Goal: Task Accomplishment & Management: Complete application form

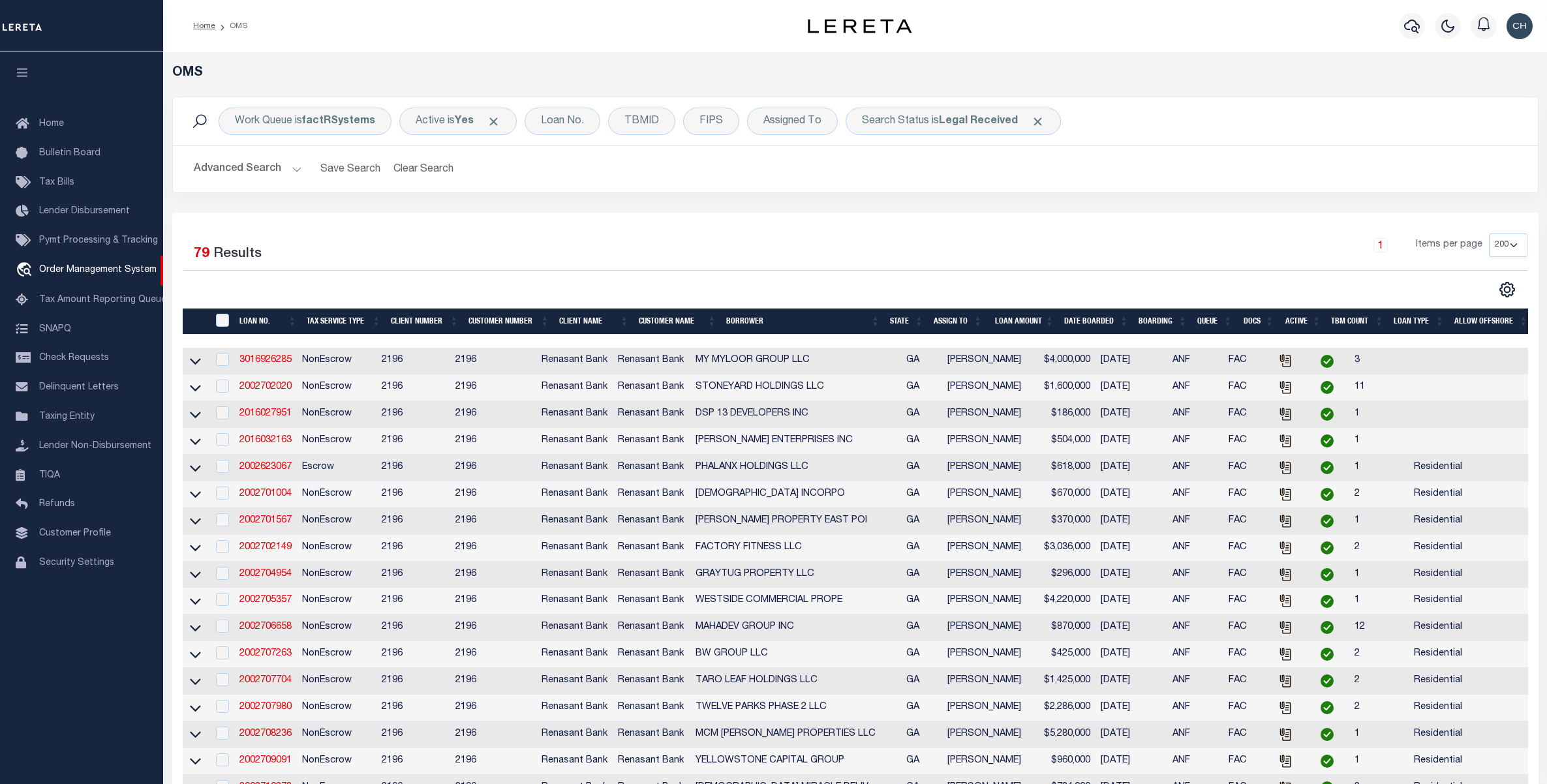
select select "200"
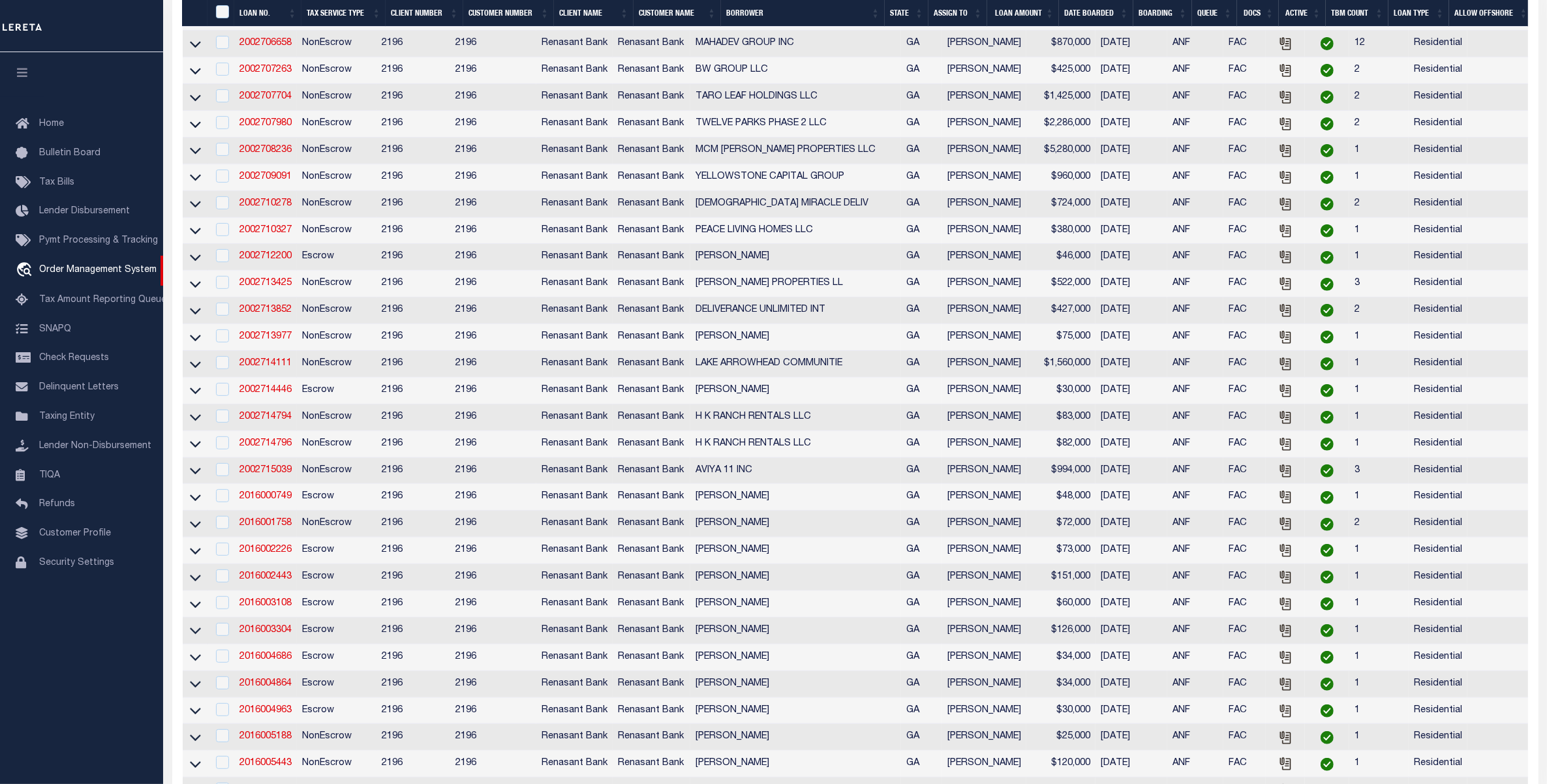
scroll to position [408, 0]
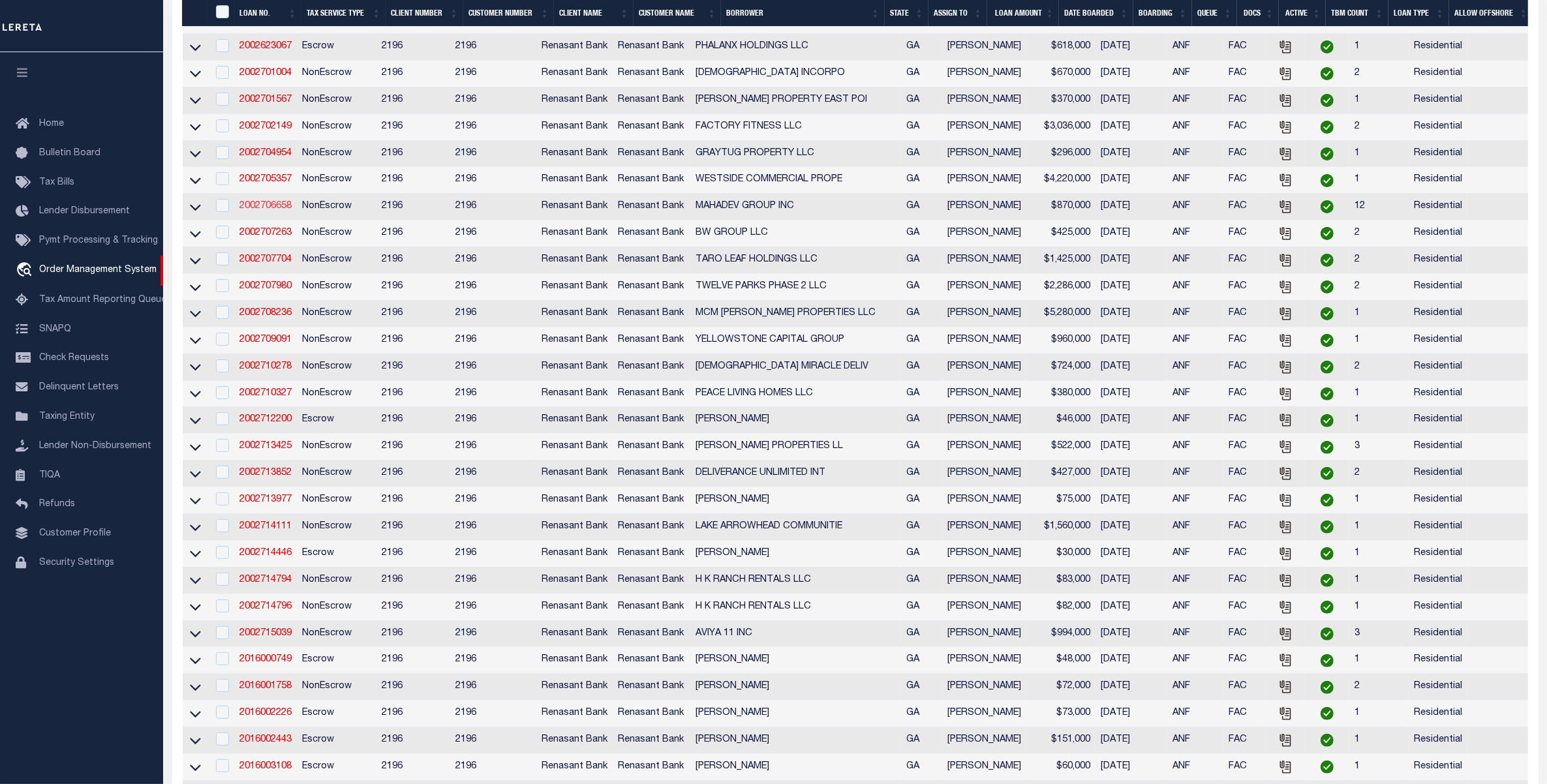
click at [278, 211] on link "2002706658" at bounding box center [266, 206] width 52 height 9
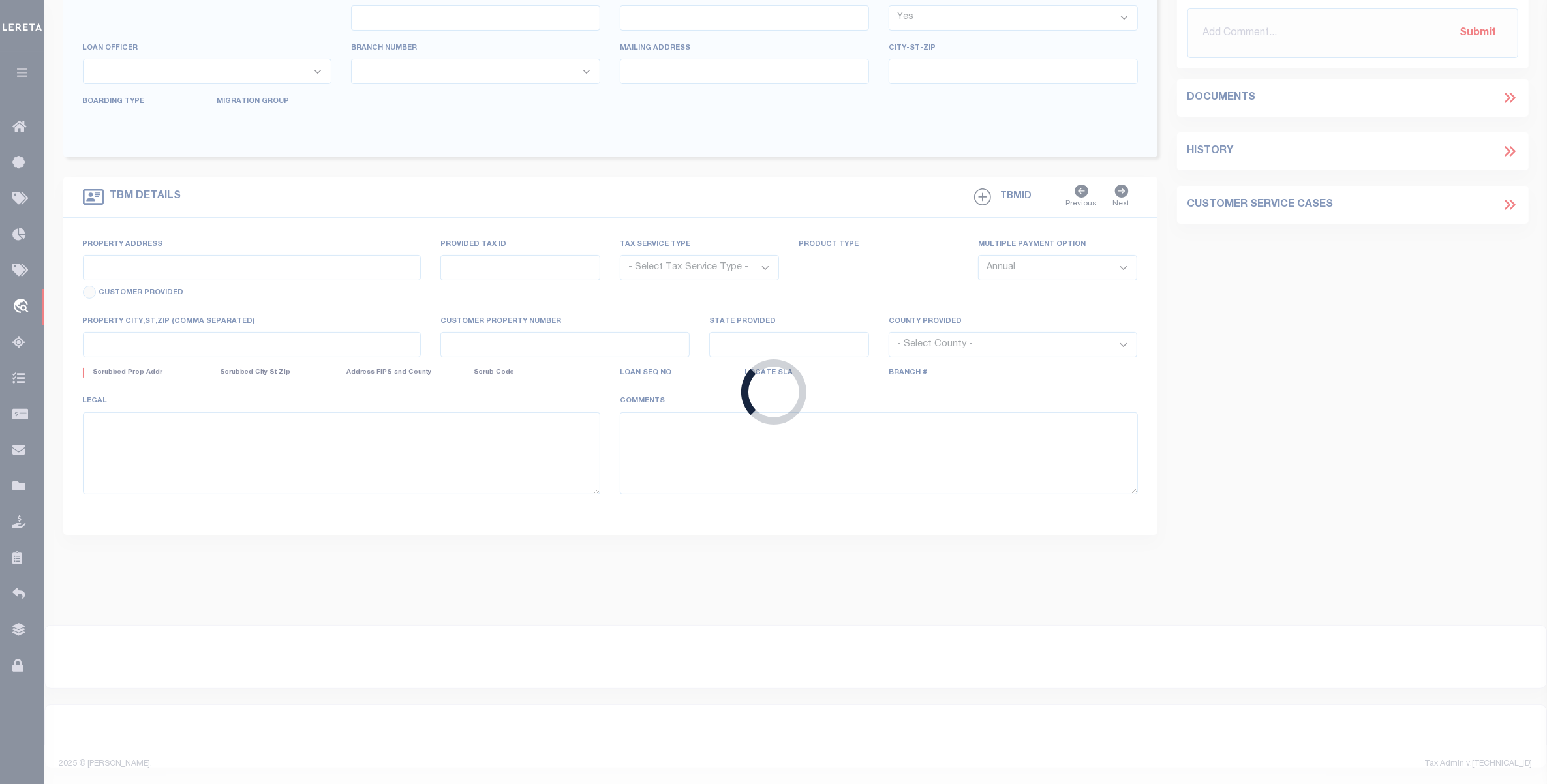
type input "2002706658"
type input "MAHADEV GROUP INC"
select select
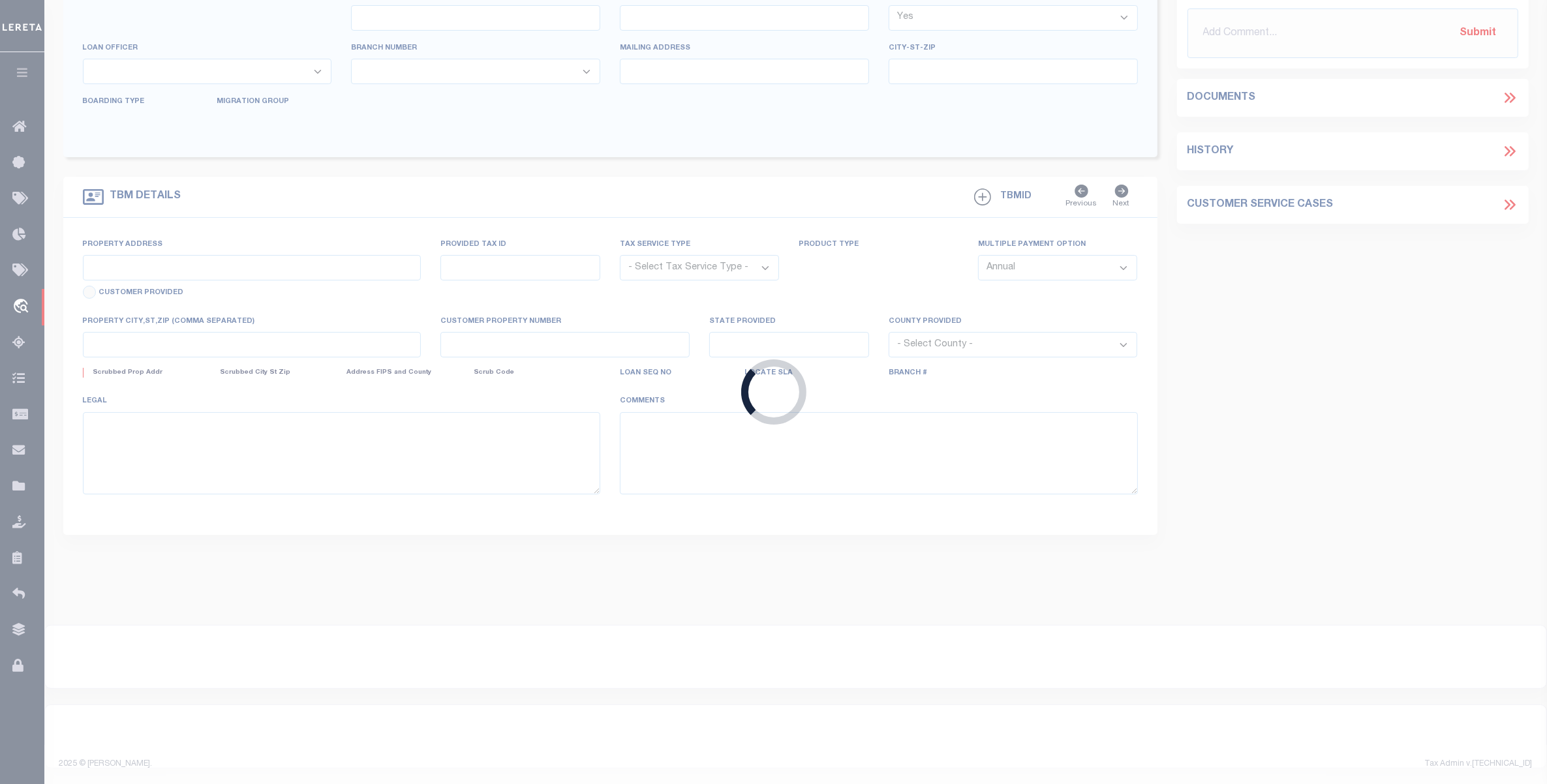
select select "10"
select select
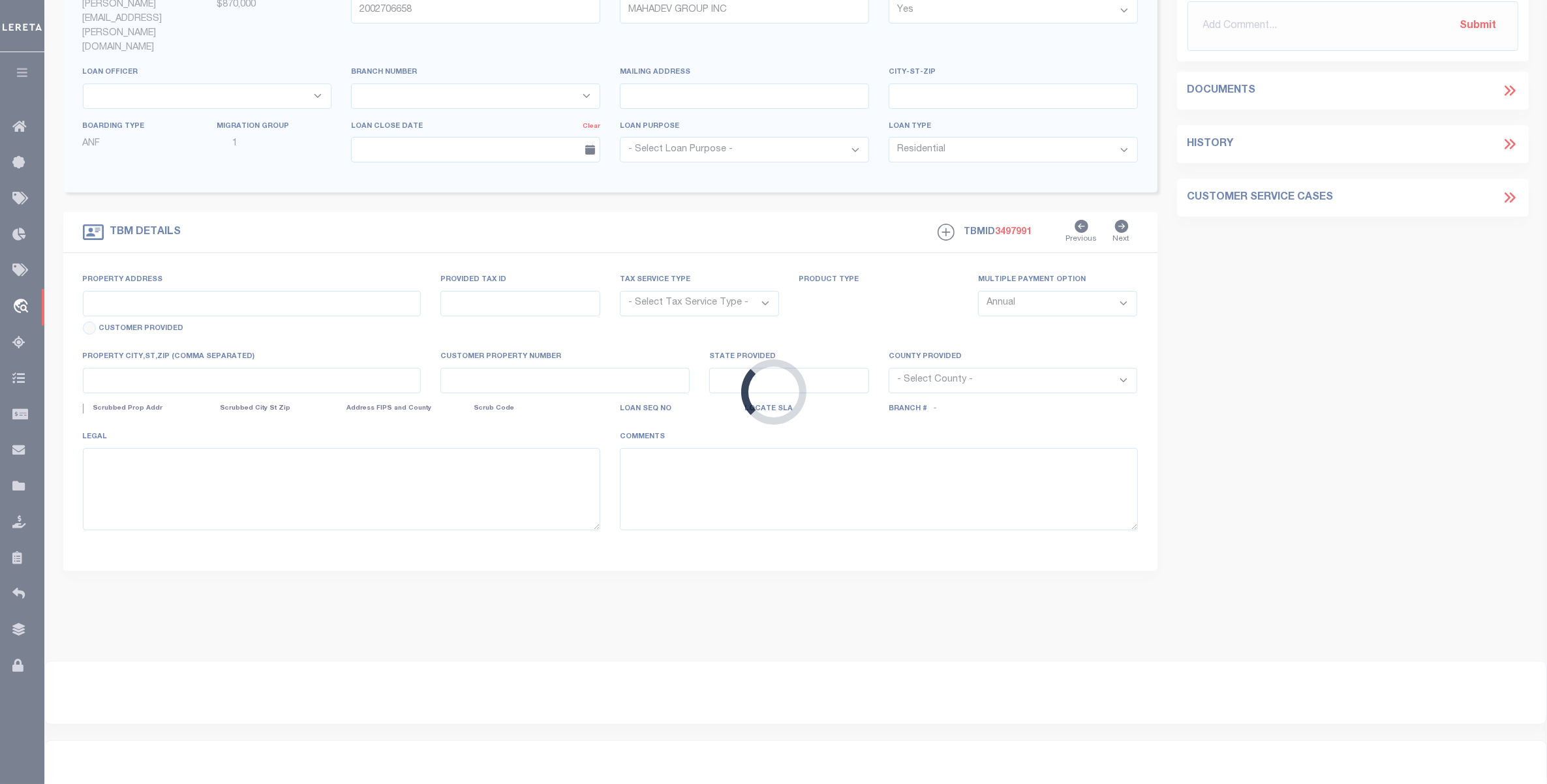
scroll to position [0, 0]
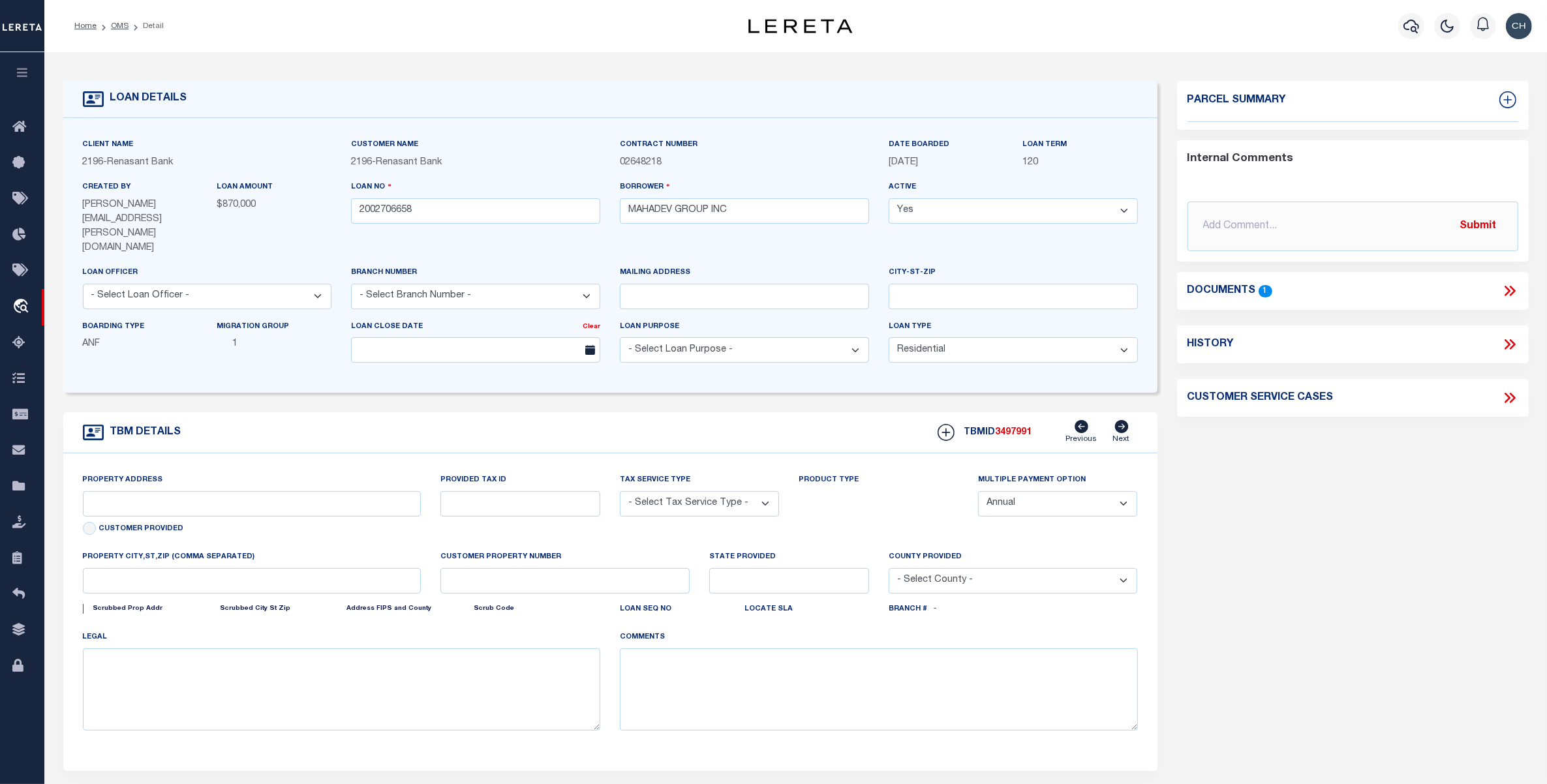
select select "4983"
type input "[STREET_ADDRESS][PERSON_NAME]"
radio input "true"
select select "NonEscrow"
select select
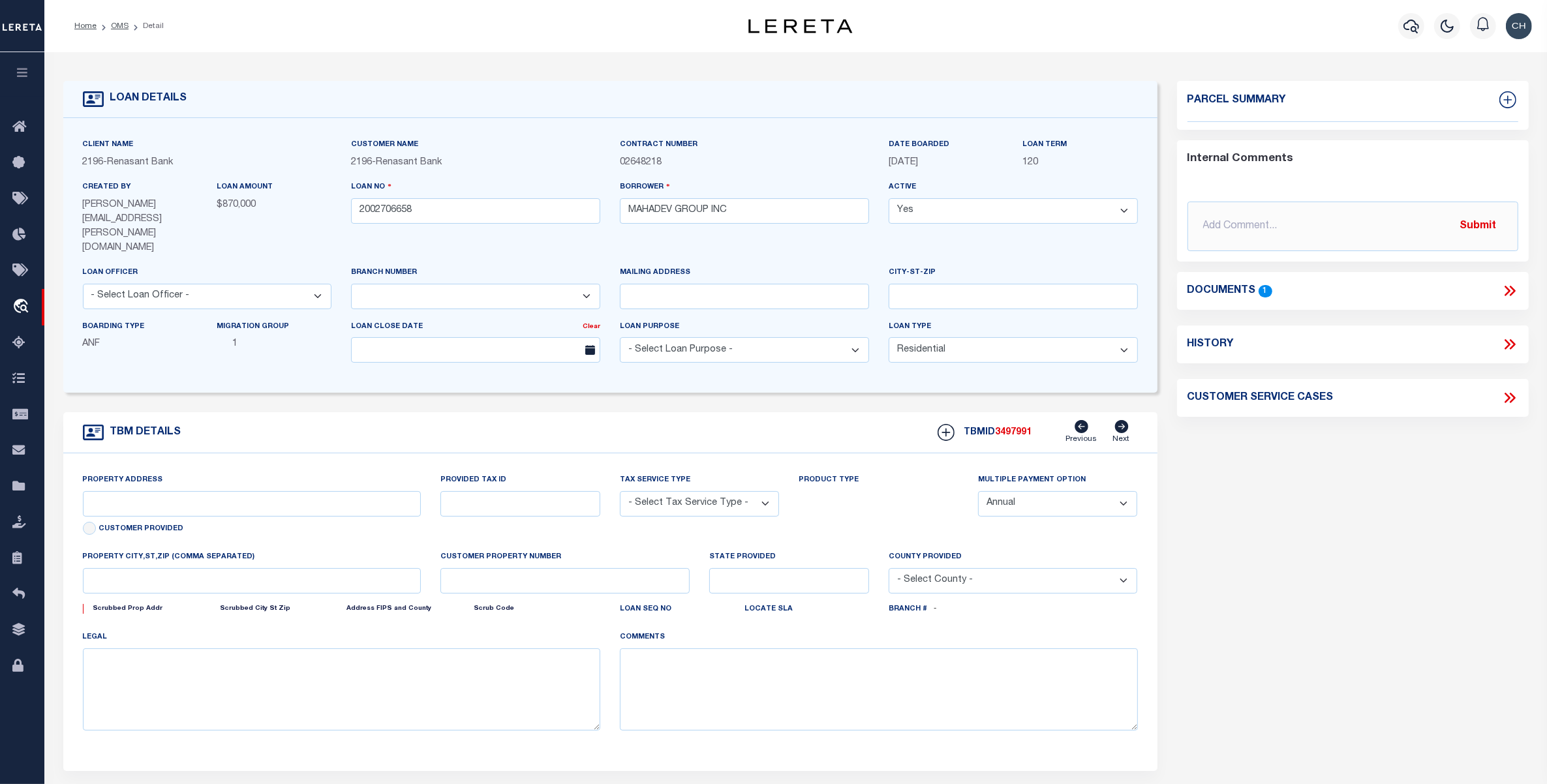
type input "CARROLLTON GA 30117"
type input "2002706658"
type input "GA"
type textarea "PARCEL: C020450036 PARCEL: C020450037 PARCEL: C0204500381"
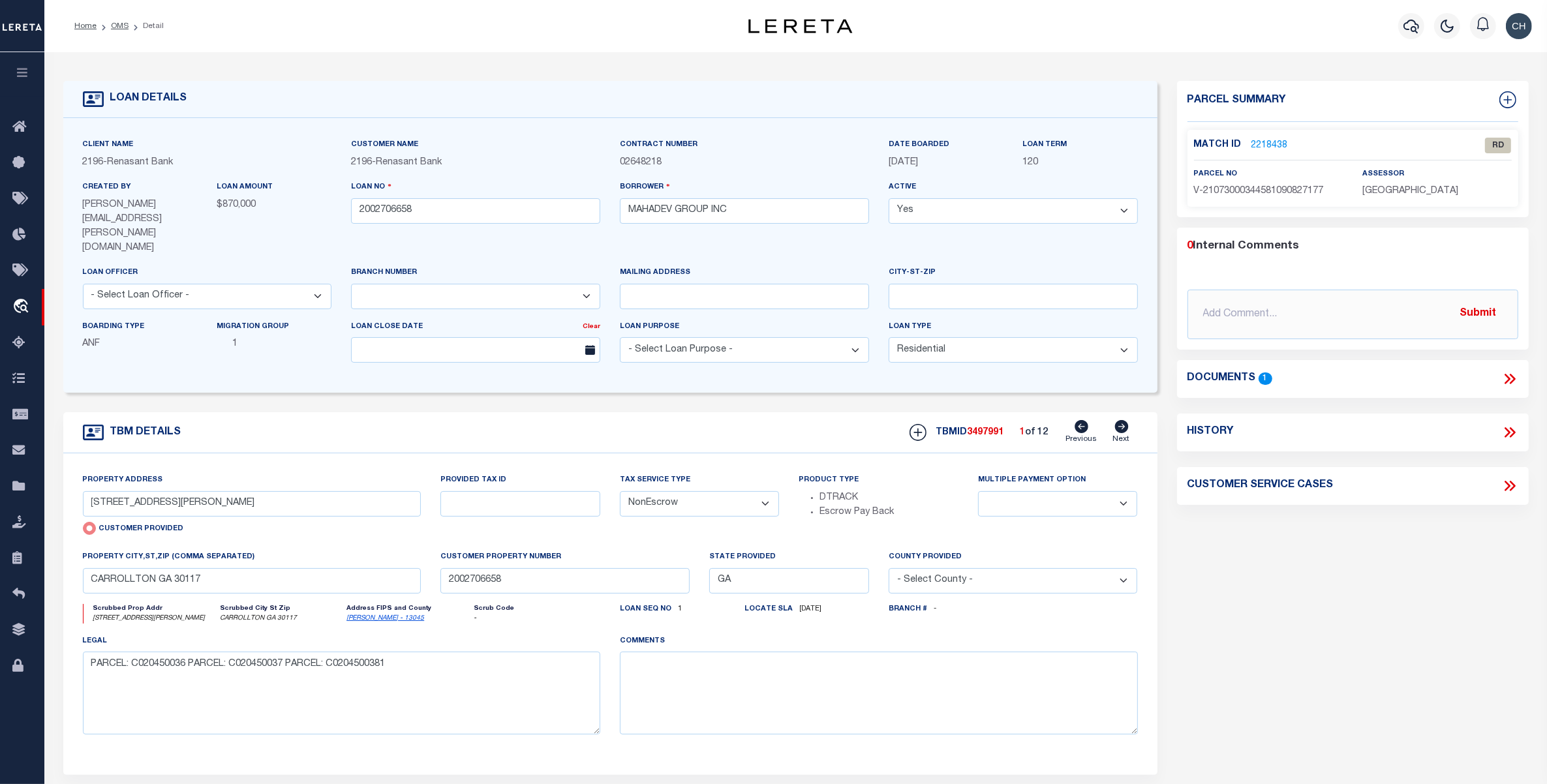
click at [1121, 420] on icon at bounding box center [1121, 426] width 14 height 13
type input "[STREET_ADDRESS][PERSON_NAME]"
radio input "false"
select select
click at [1121, 420] on icon at bounding box center [1121, 426] width 14 height 13
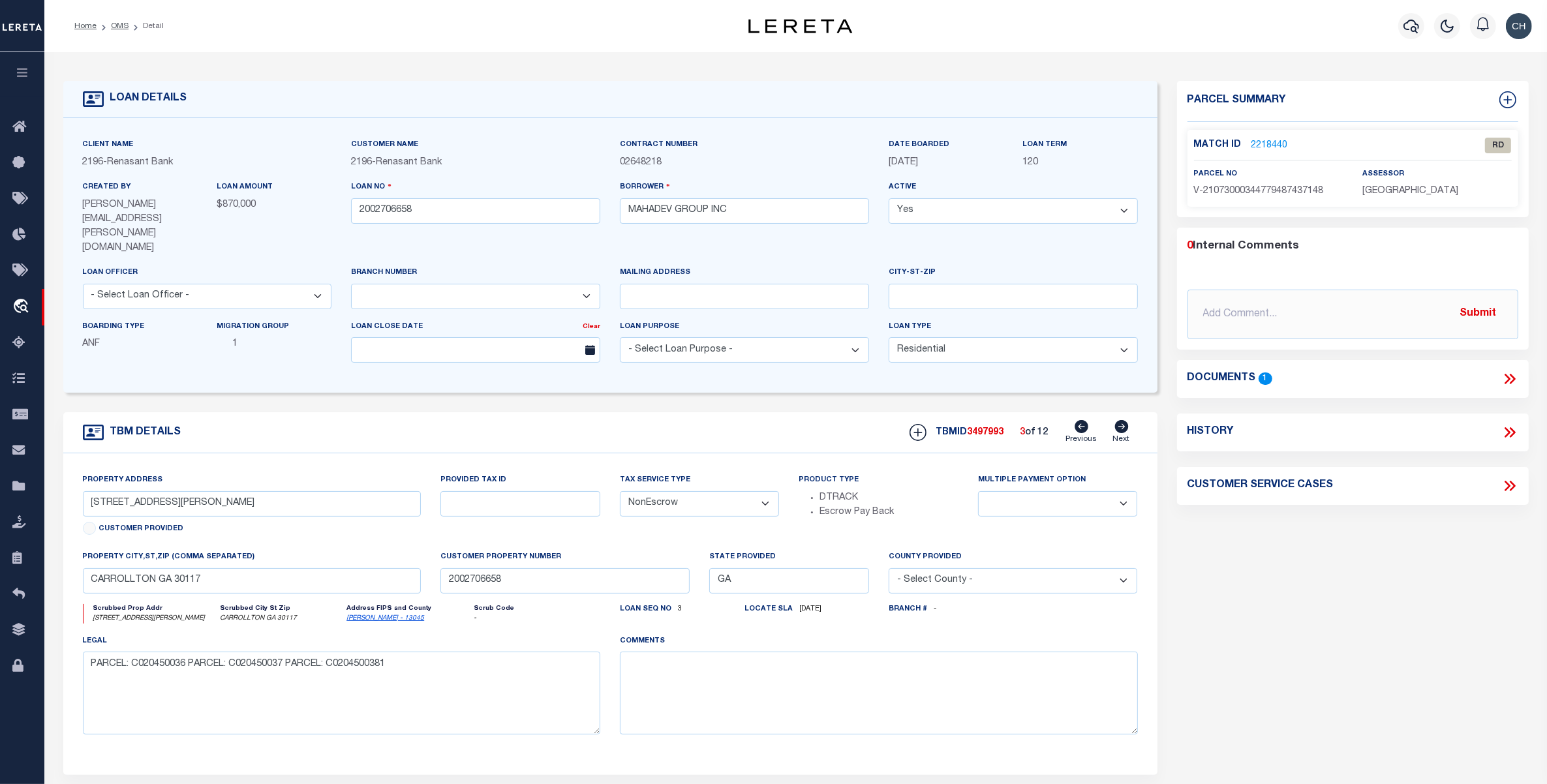
type input "[STREET_ADDRESS][PERSON_NAME]"
select select
click at [1121, 420] on icon at bounding box center [1121, 426] width 14 height 13
type input "115 [PERSON_NAME] CIRCLE"
select select
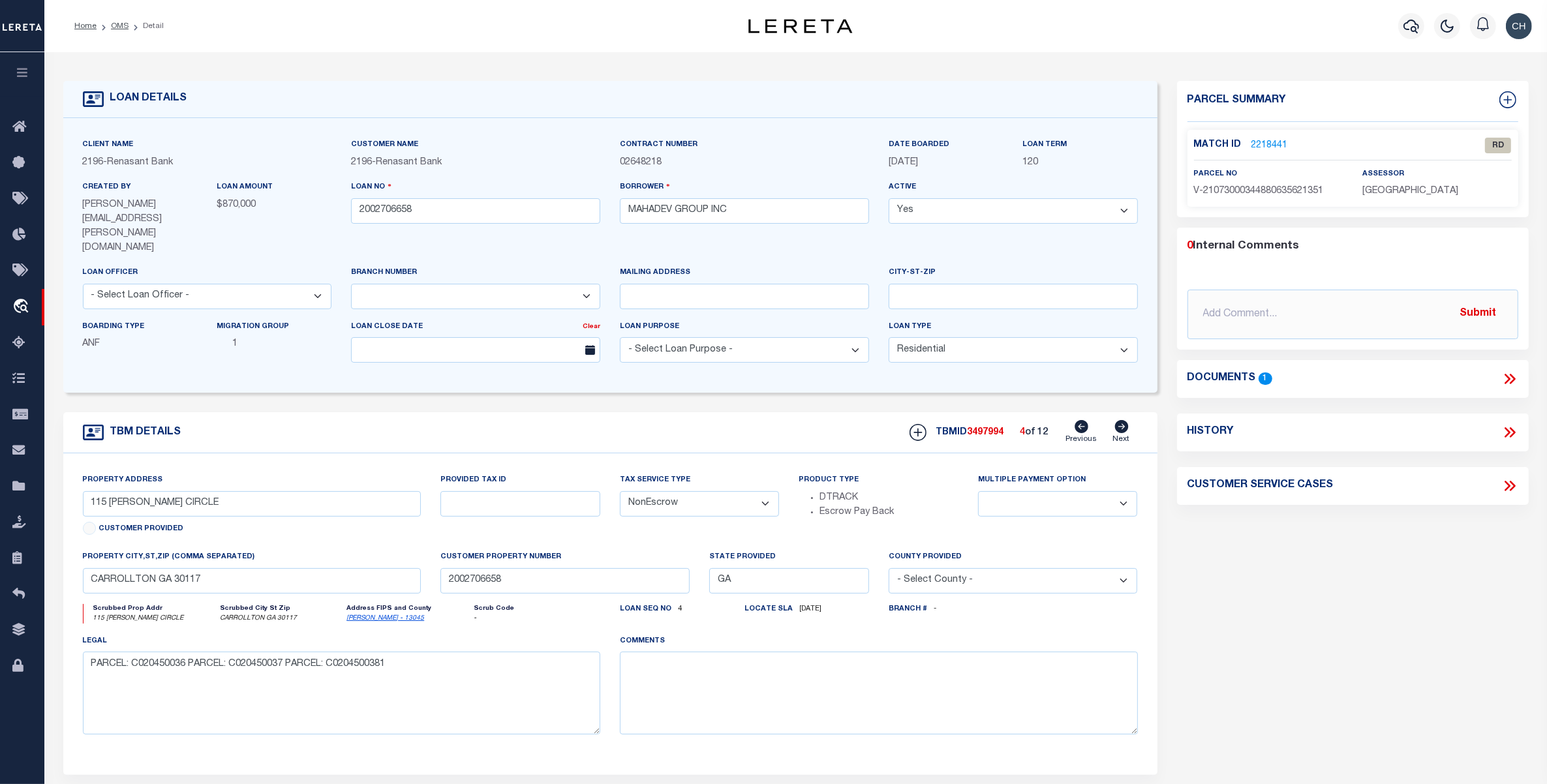
click at [1121, 420] on icon at bounding box center [1121, 426] width 14 height 13
type input "[STREET_ADDRESS][PERSON_NAME]"
select select
click at [1121, 420] on icon at bounding box center [1121, 426] width 14 height 13
type input "[STREET_ADDRESS]"
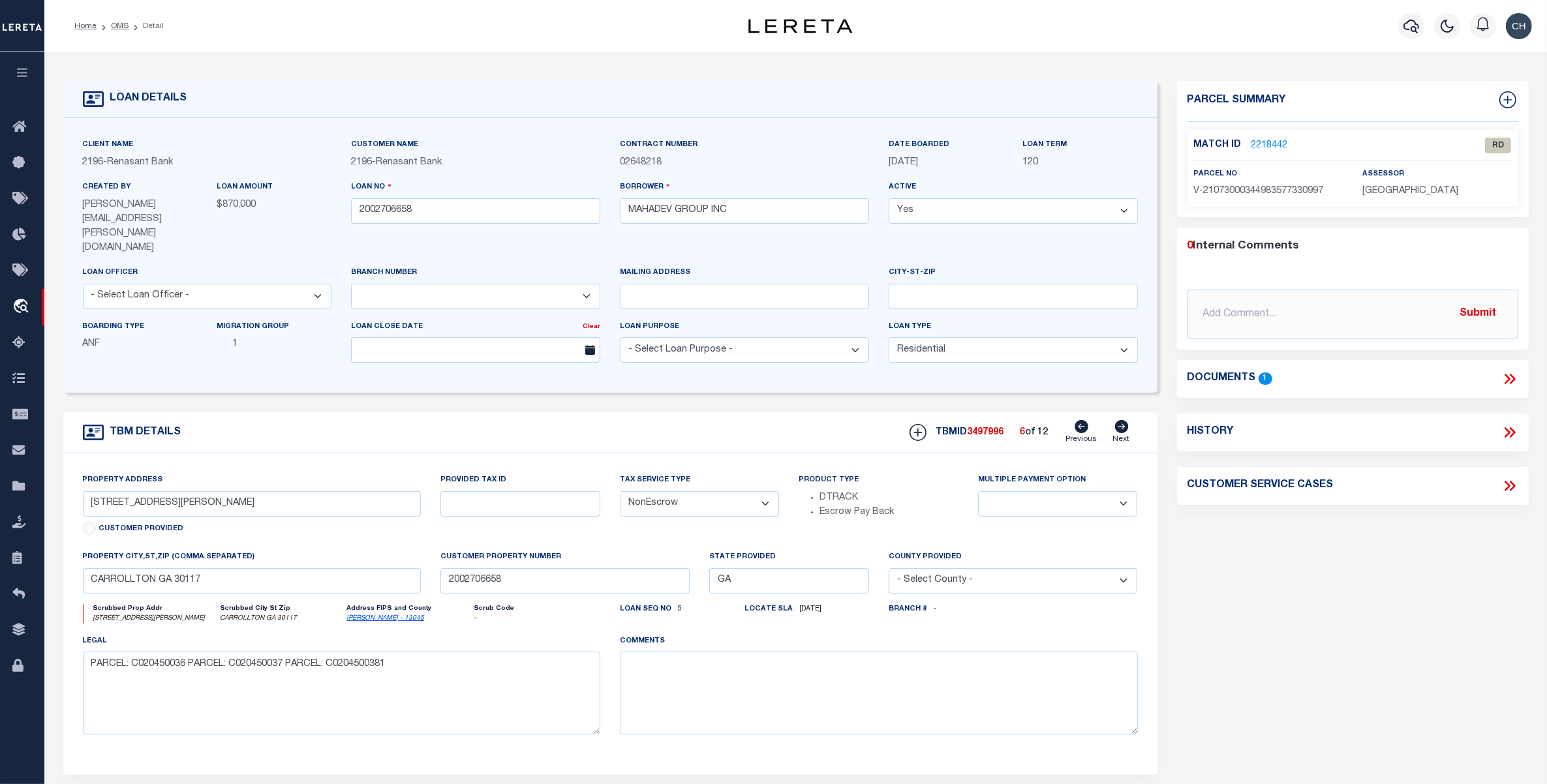
select select
click at [1121, 420] on icon at bounding box center [1121, 426] width 14 height 13
type input "[STREET_ADDRESS][PERSON_NAME]"
select select
click at [1121, 420] on icon at bounding box center [1121, 426] width 14 height 13
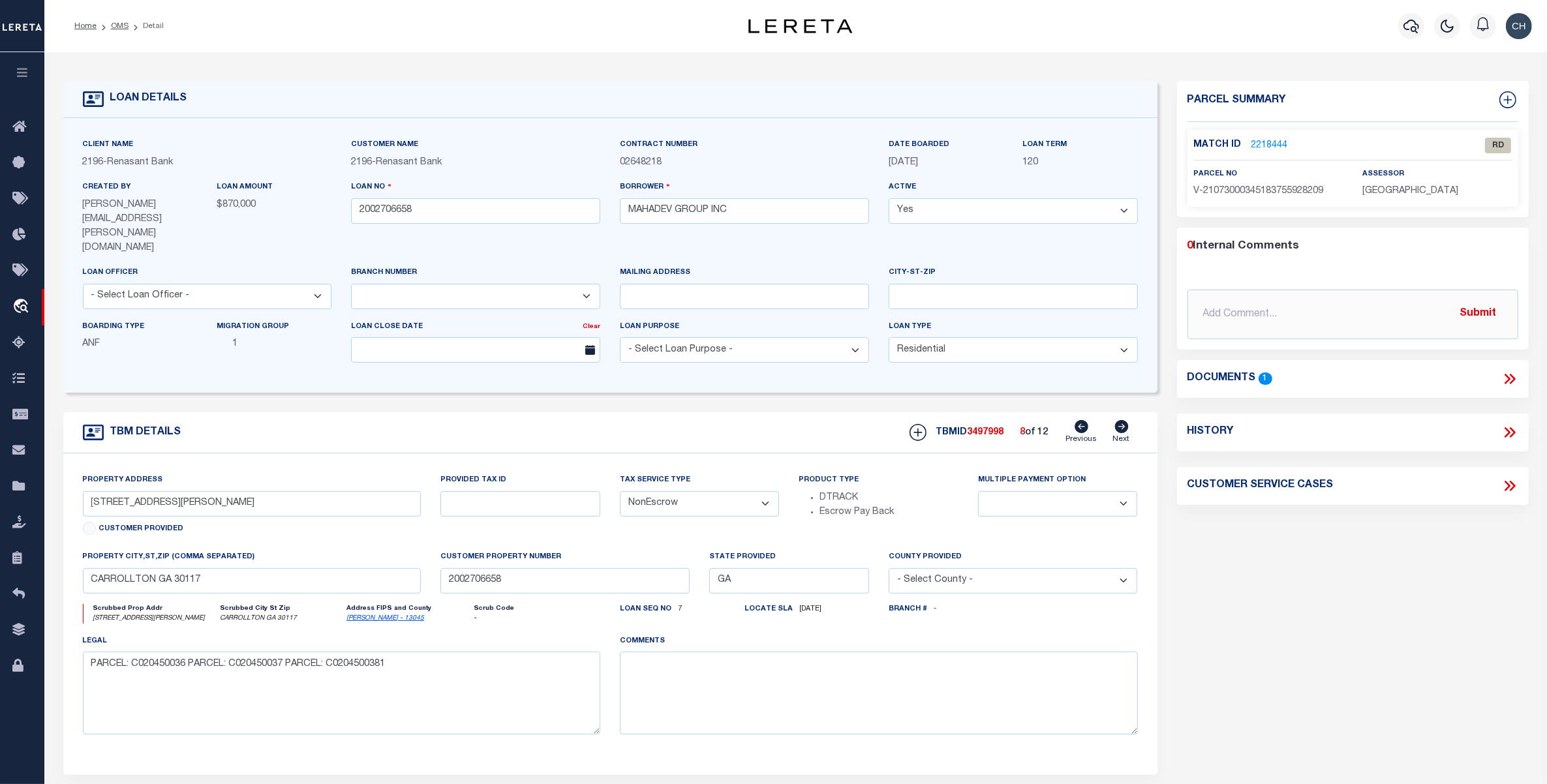
type input "[STREET_ADDRESS]"
select select
click at [1121, 420] on icon at bounding box center [1121, 426] width 14 height 13
type input "[STREET_ADDRESS][PERSON_NAME]"
select select
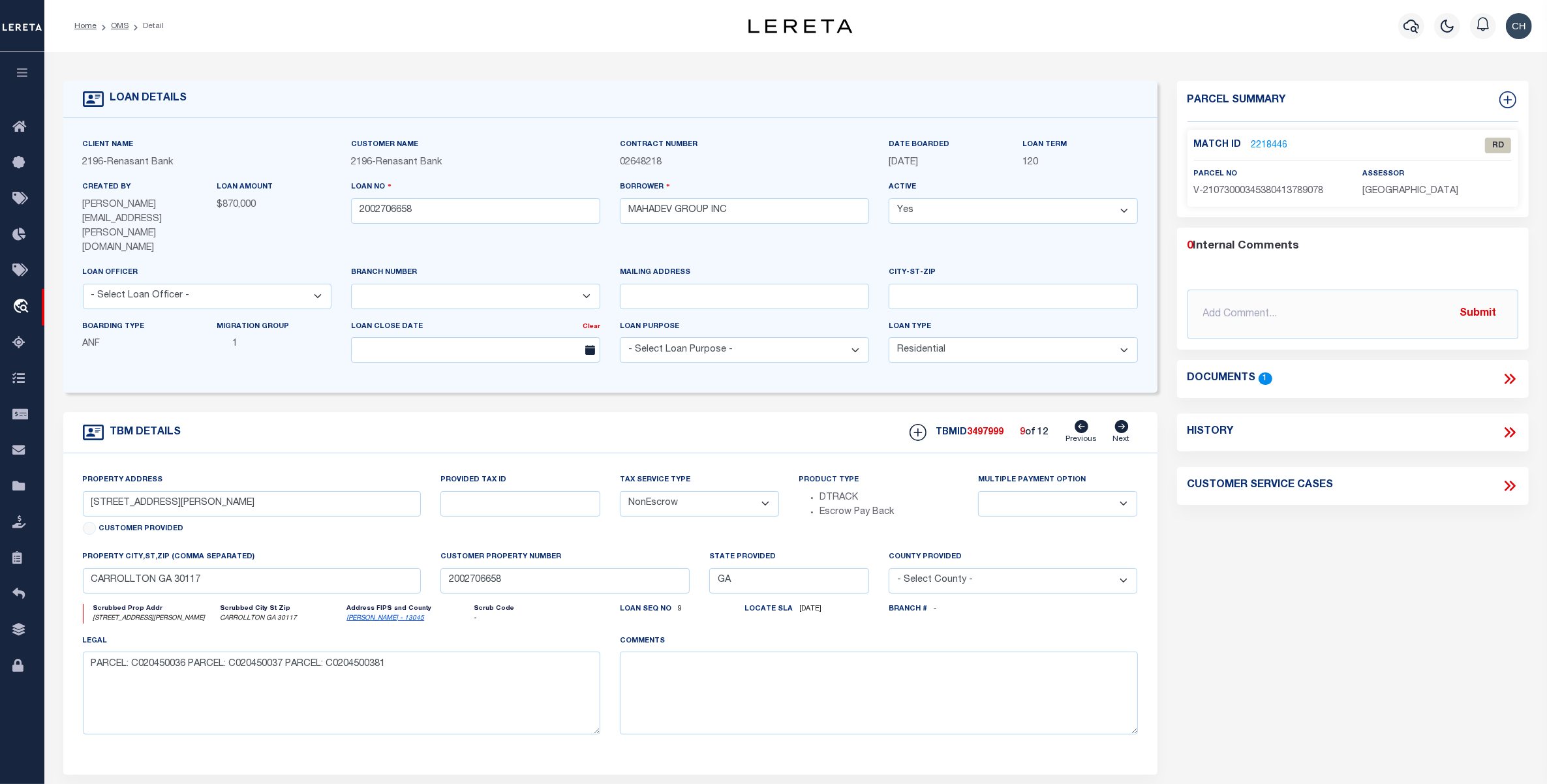
click at [1121, 420] on icon at bounding box center [1121, 426] width 14 height 13
type input "[STREET_ADDRESS]"
select select
type input "[STREET_ADDRESS][PERSON_NAME]"
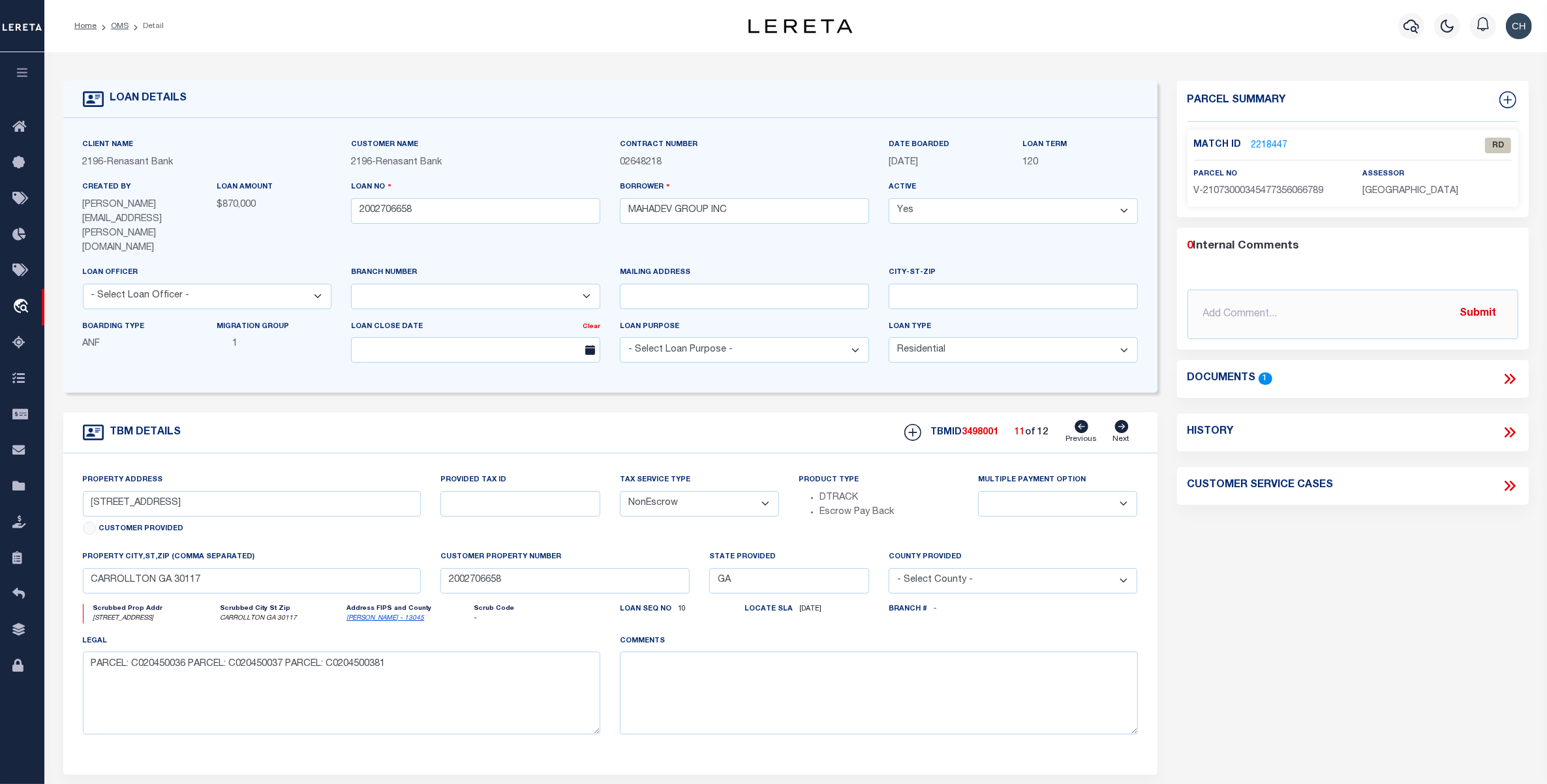
select select
click at [1510, 380] on icon at bounding box center [1510, 380] width 17 height 17
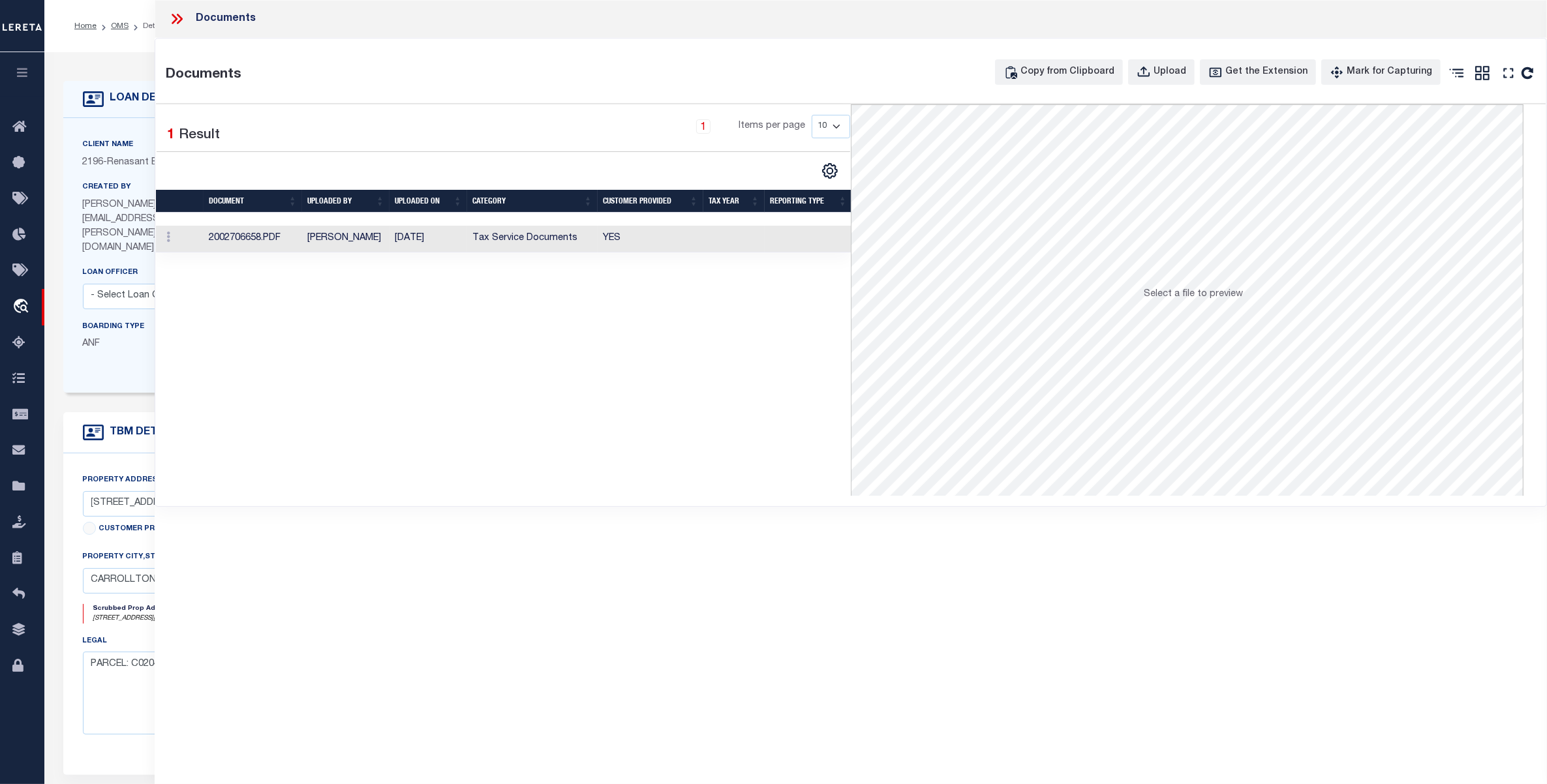
click at [490, 236] on td "Tax Service Documents" at bounding box center [532, 239] width 130 height 27
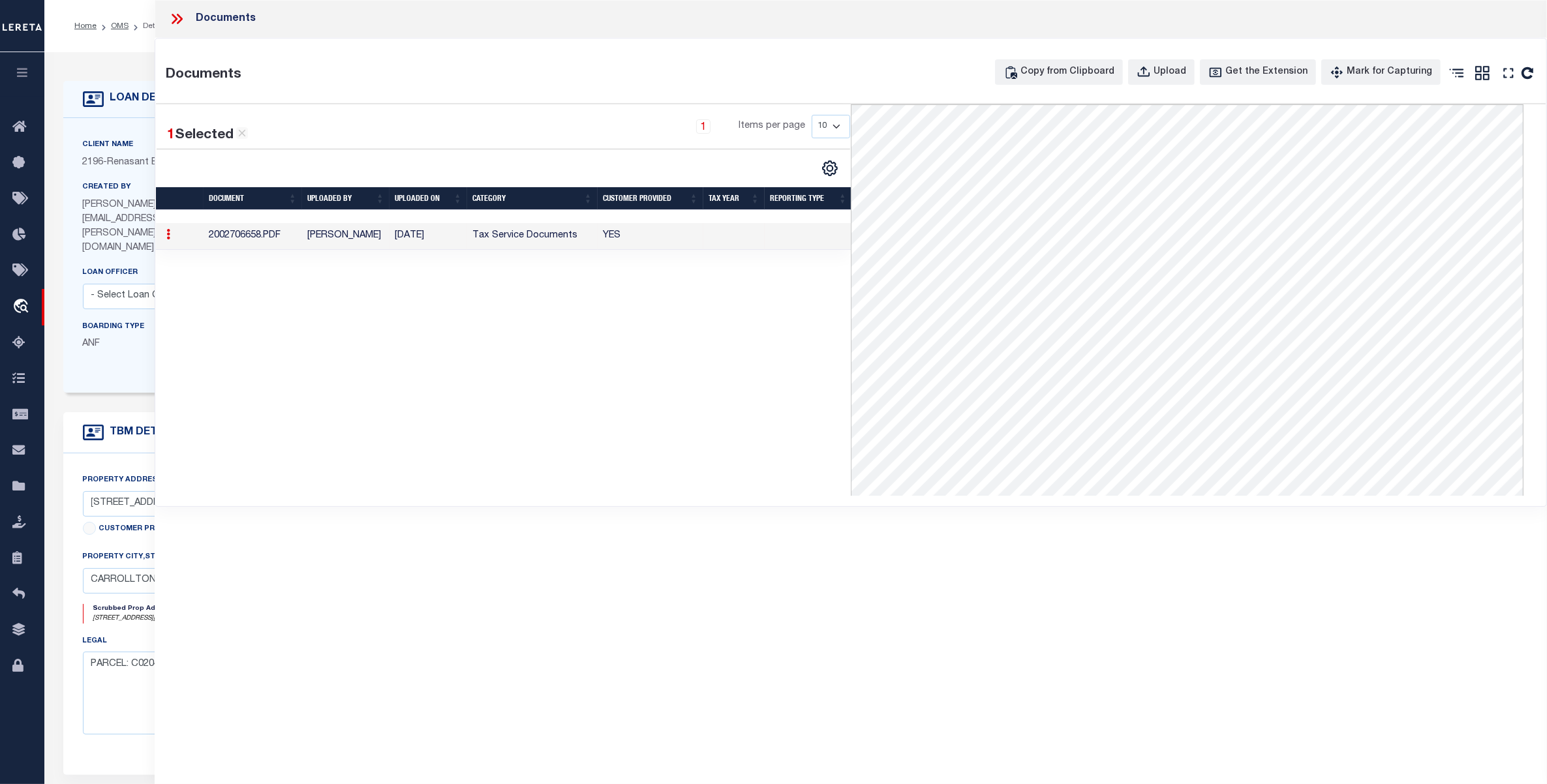
click at [184, 18] on icon at bounding box center [177, 19] width 17 height 17
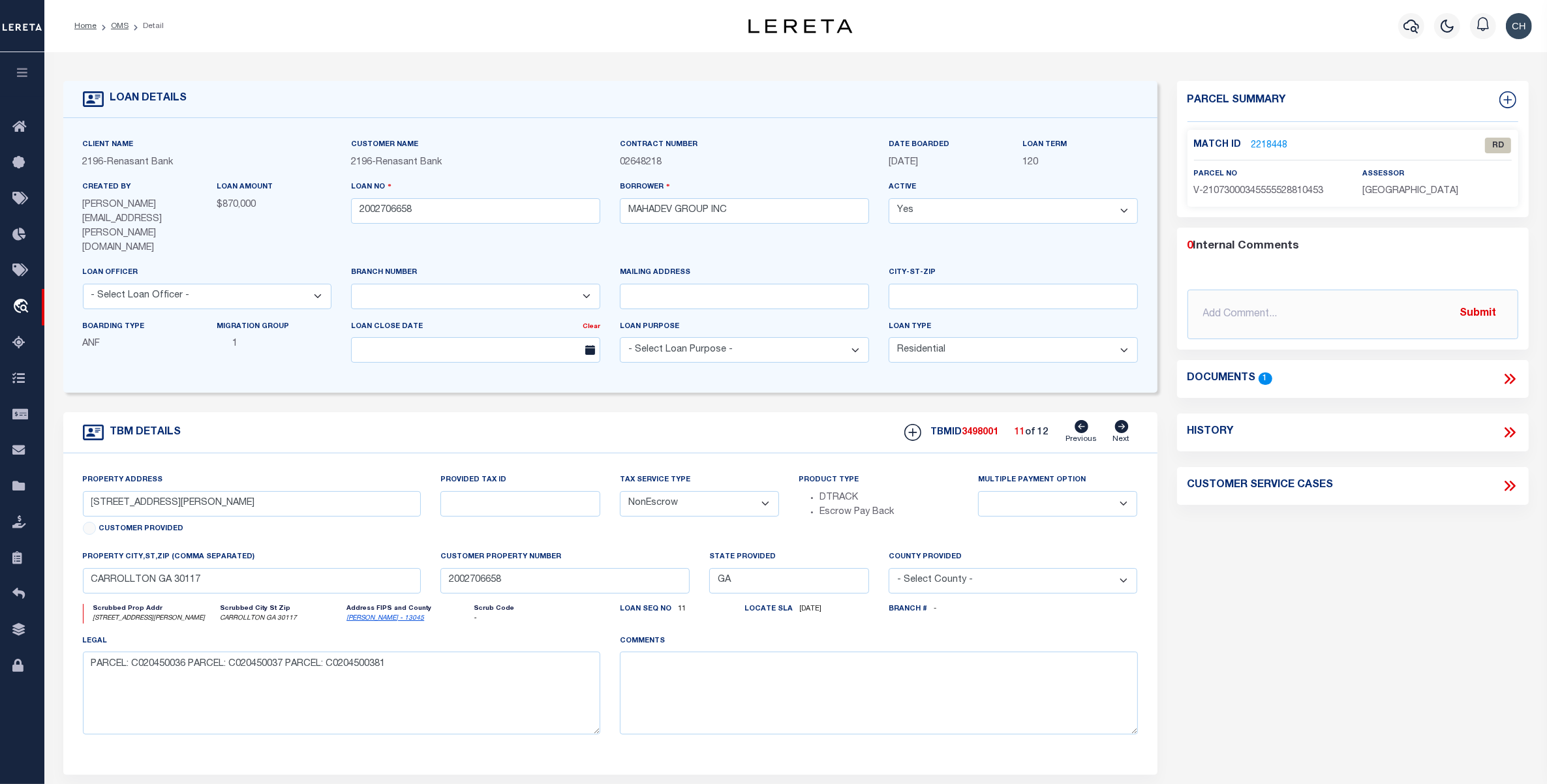
click at [372, 615] on link "[PERSON_NAME] - 13045" at bounding box center [385, 618] width 77 height 6
click at [1082, 420] on link "Previous" at bounding box center [1082, 433] width 31 height 25
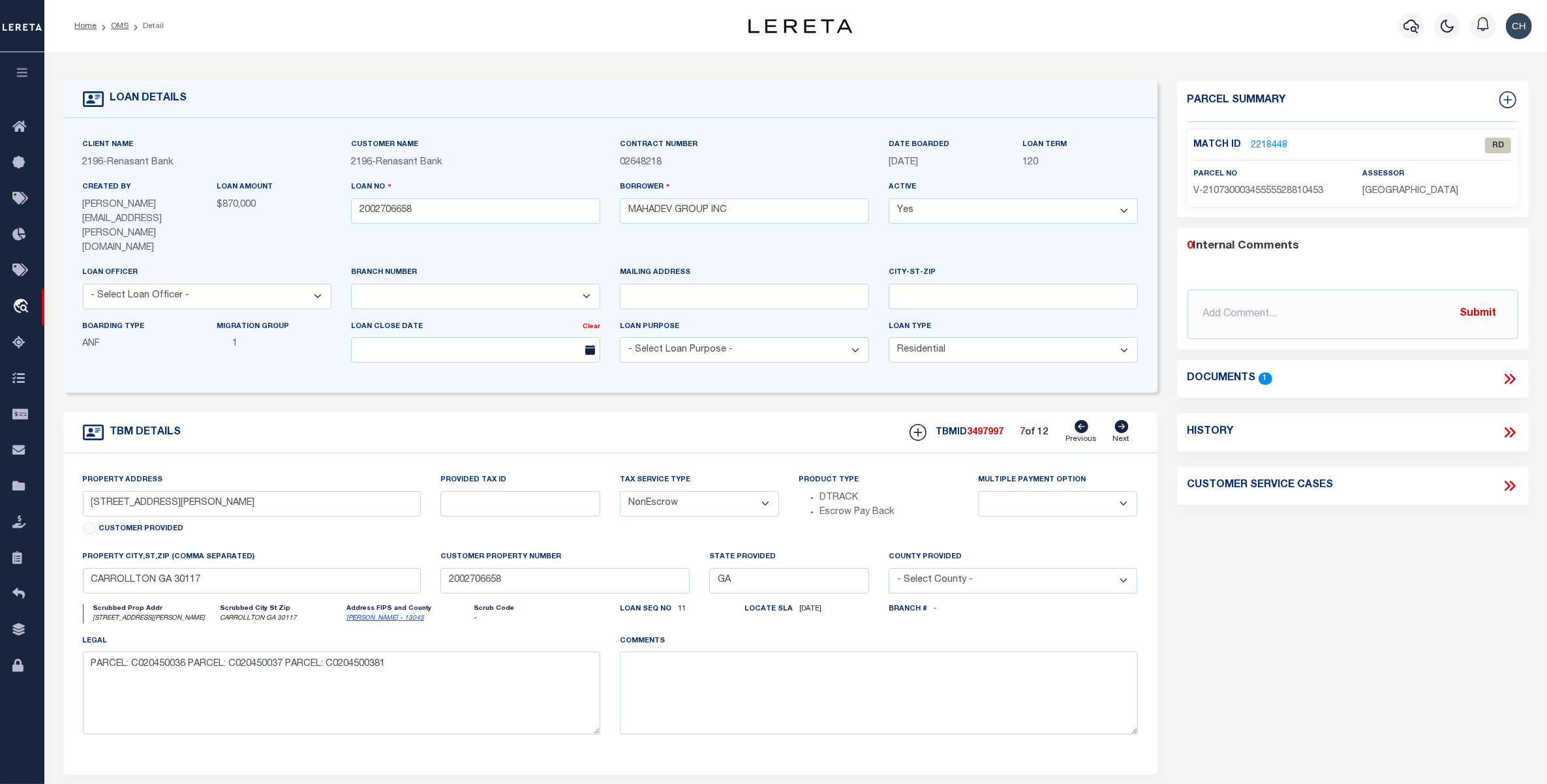
click at [1082, 420] on link "Previous" at bounding box center [1082, 433] width 31 height 25
type input "[STREET_ADDRESS]"
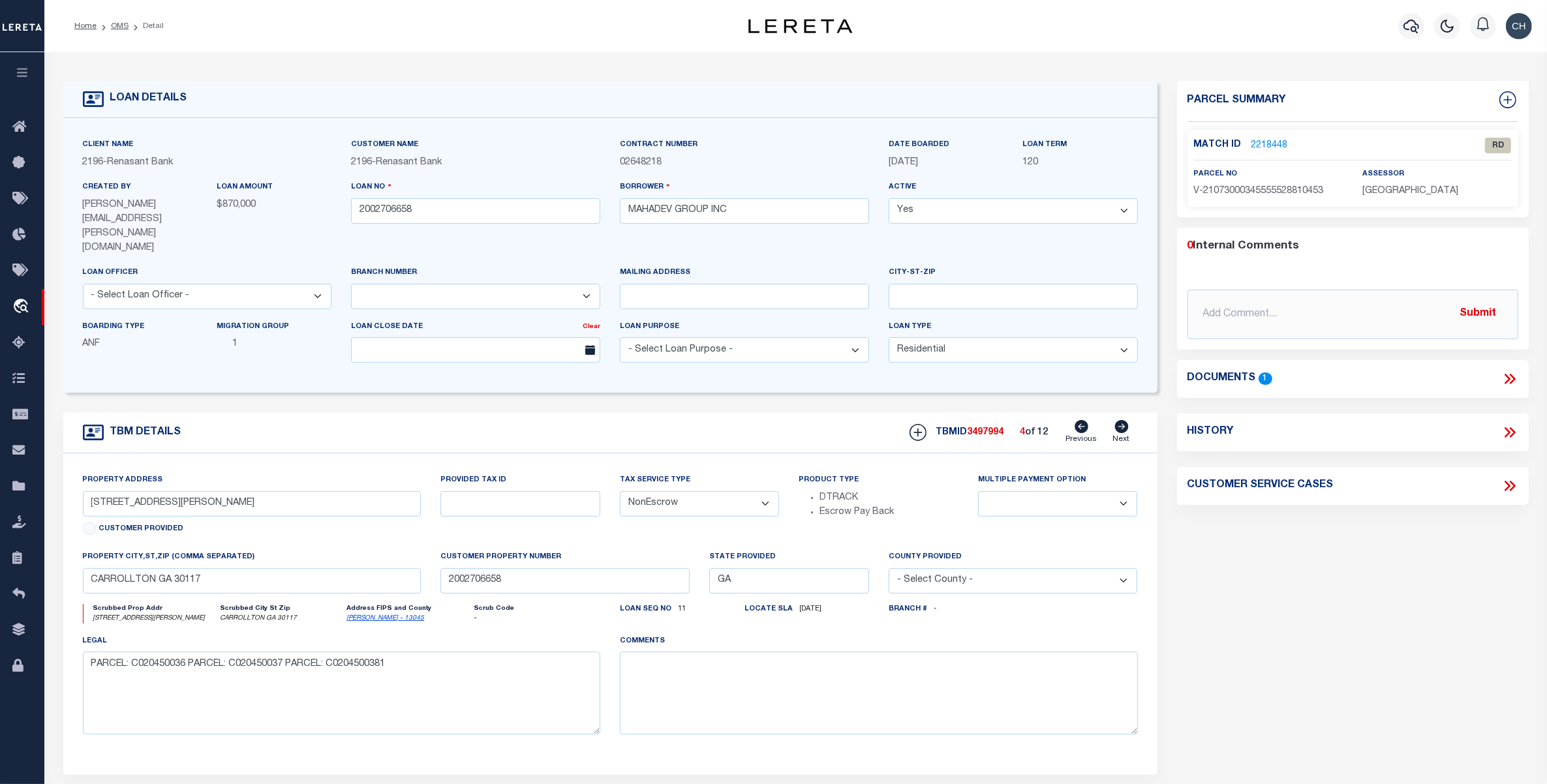
select select
type input "[STREET_ADDRESS][PERSON_NAME]"
select select
type input "[STREET_ADDRESS]"
select select
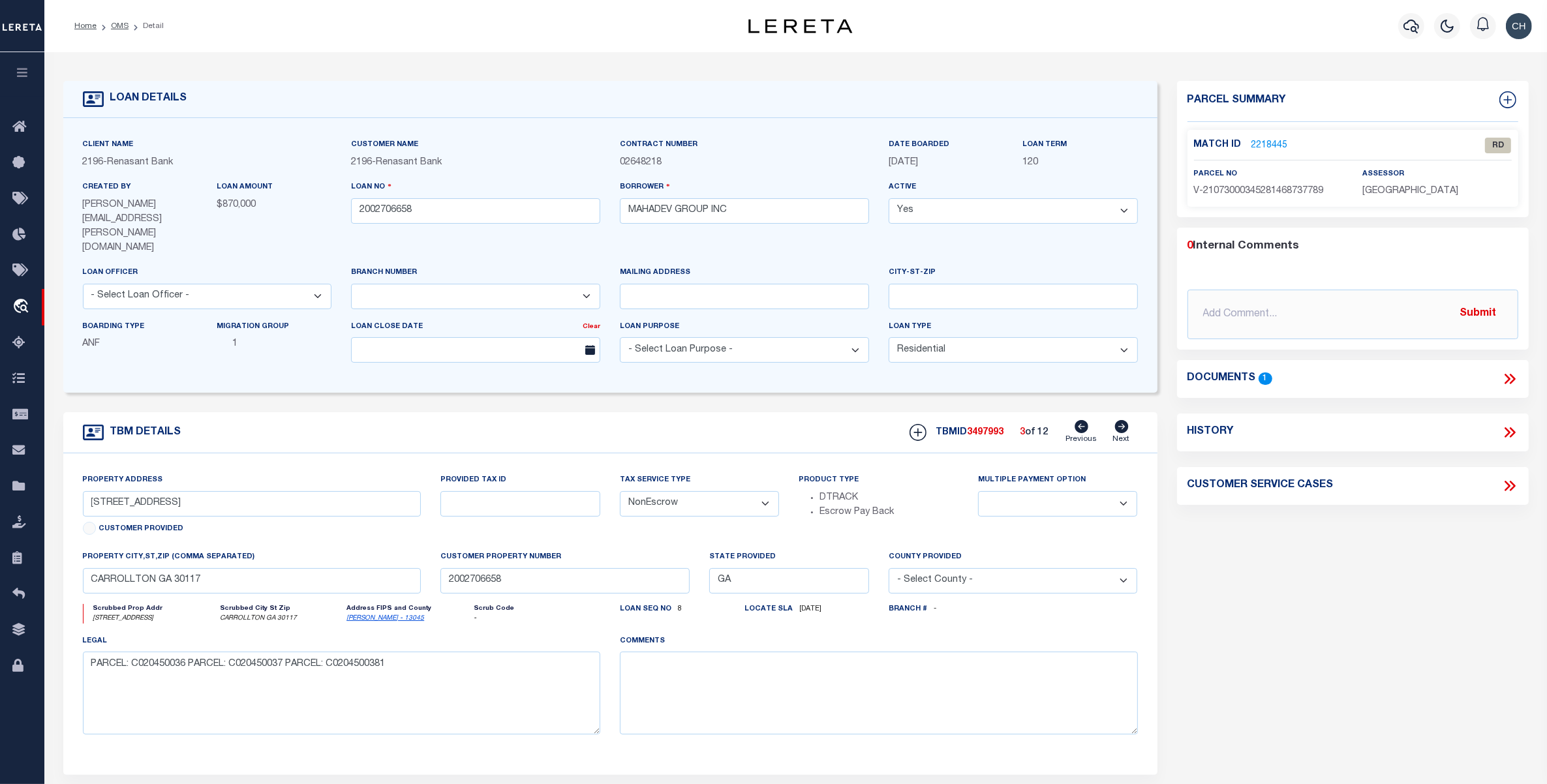
click at [1082, 420] on link "Previous" at bounding box center [1082, 433] width 31 height 25
type input "[STREET_ADDRESS][PERSON_NAME]"
select select
type input "[STREET_ADDRESS]"
select select
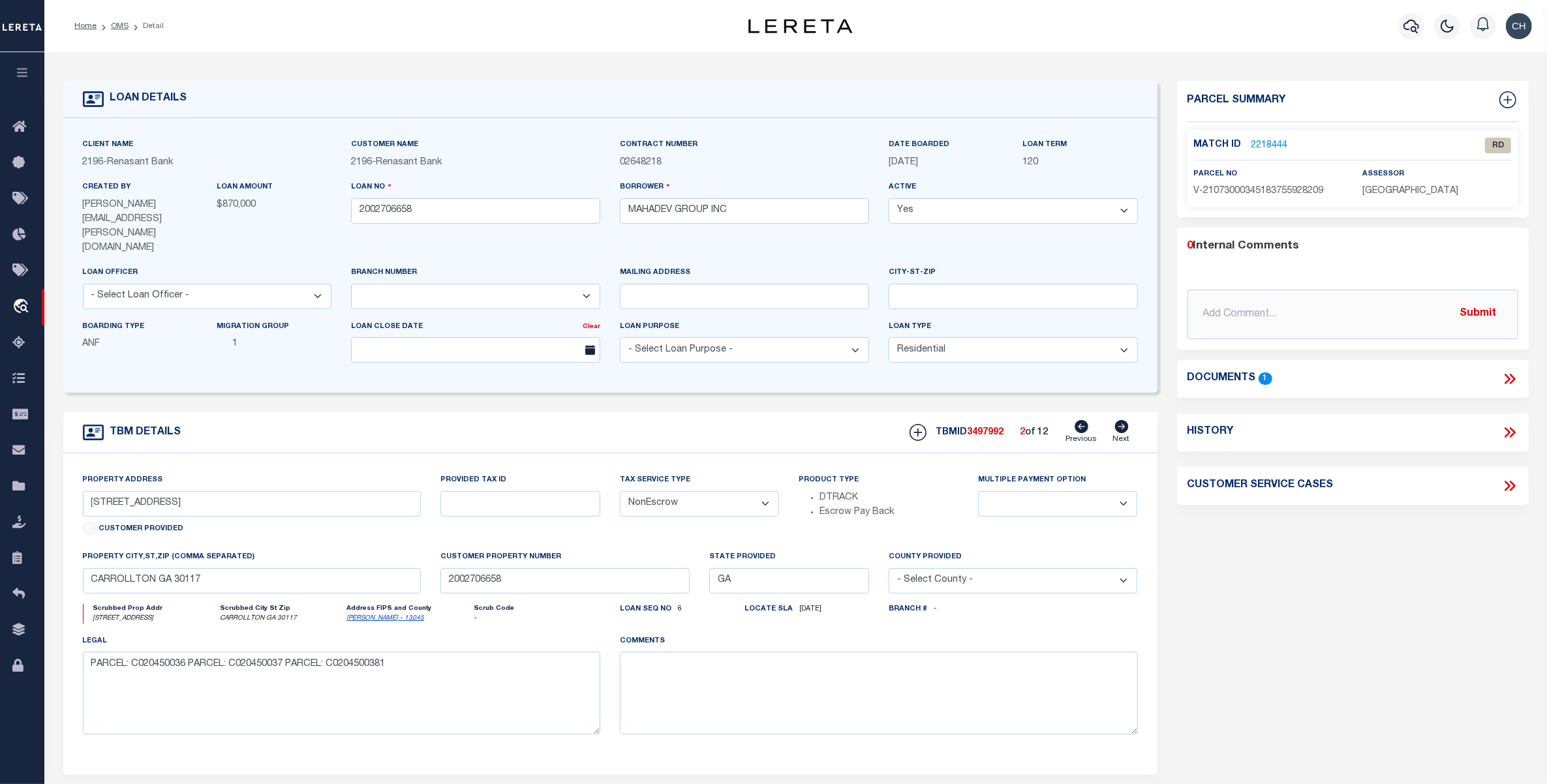
click at [1082, 420] on link "Previous" at bounding box center [1082, 433] width 31 height 25
type input "[STREET_ADDRESS][PERSON_NAME]"
select select
type input "115 [PERSON_NAME] CIRCLE"
select select
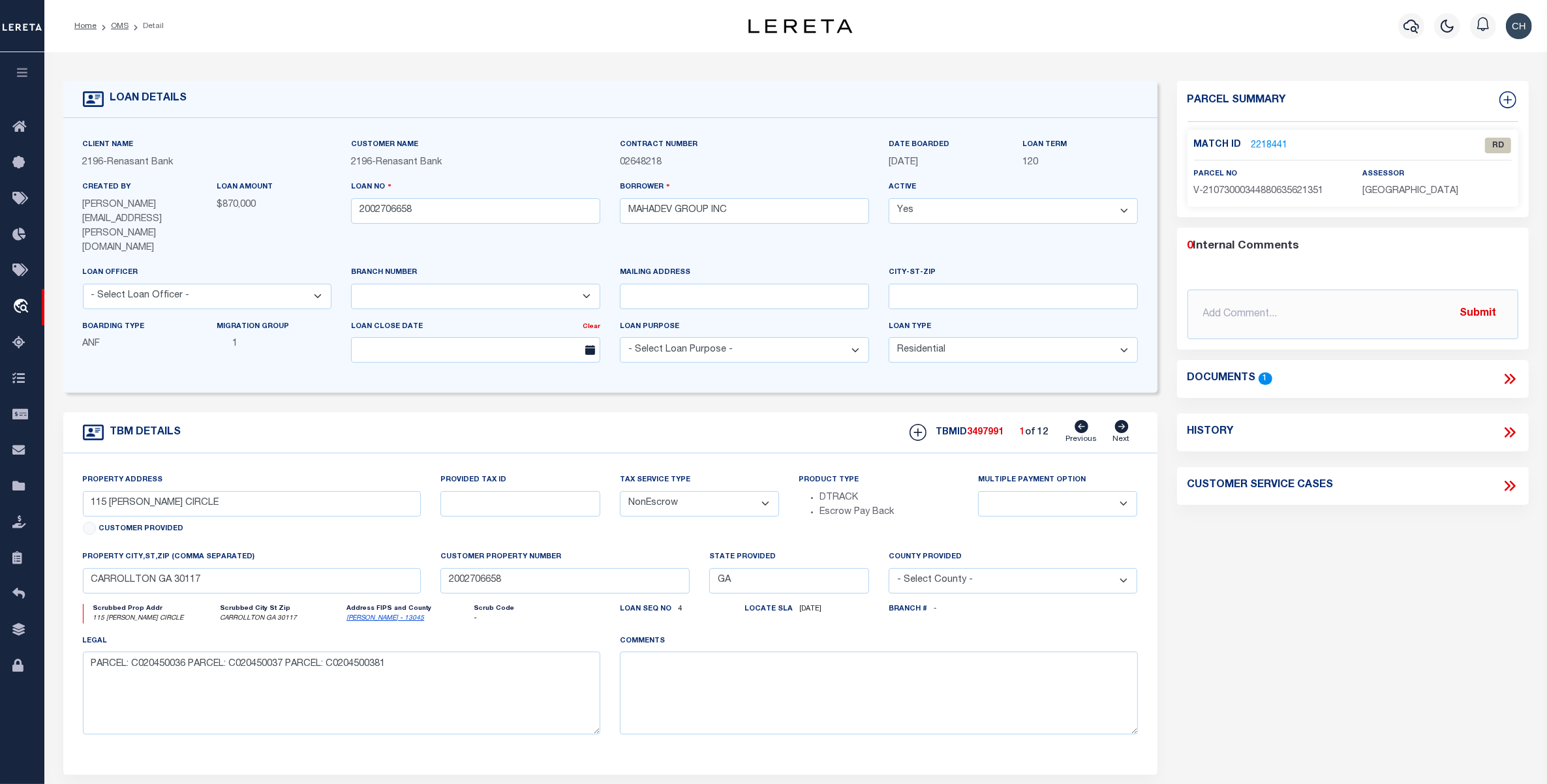
type input "[STREET_ADDRESS][PERSON_NAME]"
select select
type input "[STREET_ADDRESS][PERSON_NAME]"
select select
type input "[STREET_ADDRESS][PERSON_NAME]"
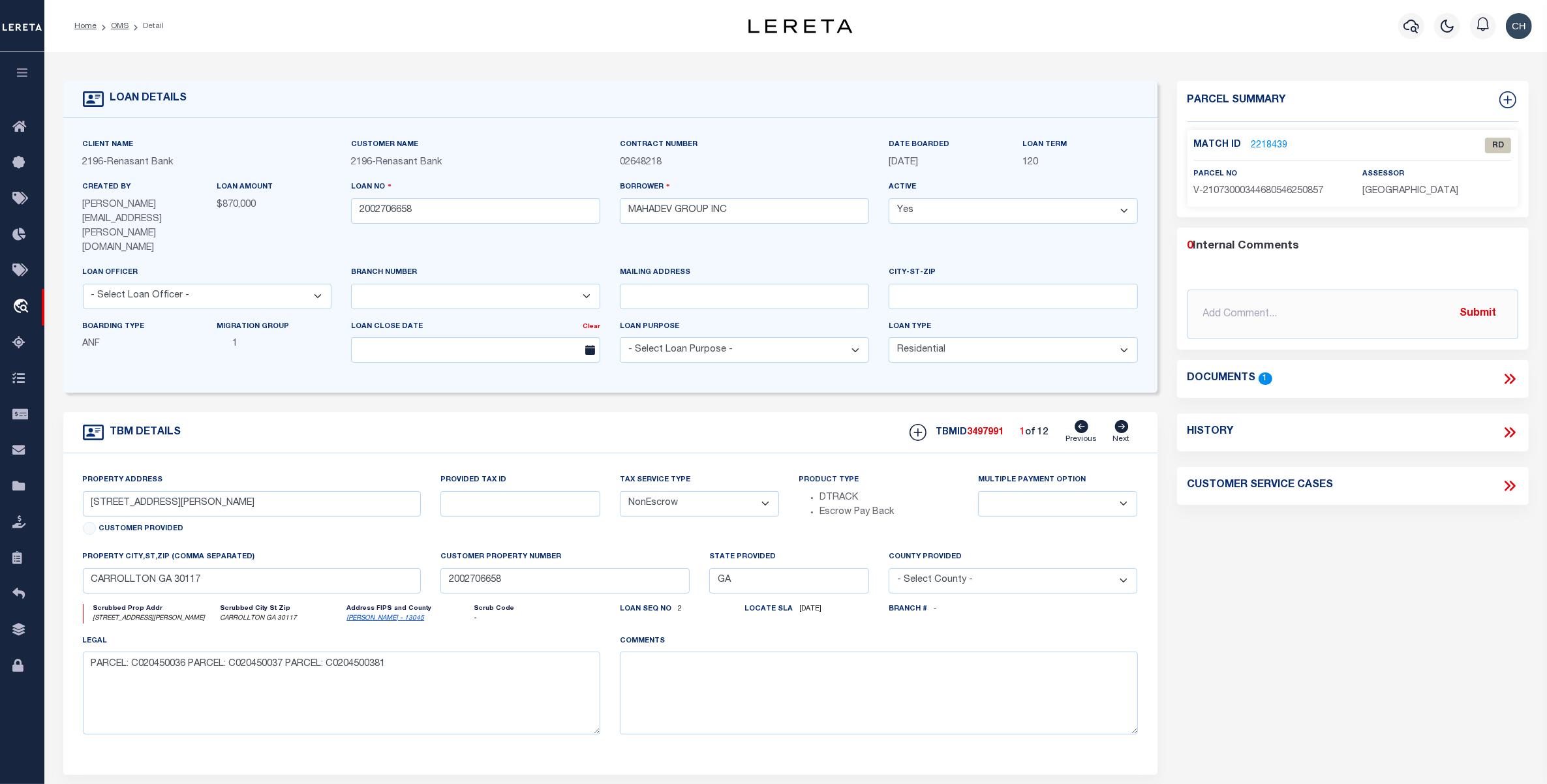
radio input "true"
select select
drag, startPoint x: 151, startPoint y: 477, endPoint x: 87, endPoint y: 475, distance: 64.0
click at [87, 491] on input "[STREET_ADDRESS][PERSON_NAME]" at bounding box center [252, 504] width 339 height 26
